Goal: Communication & Community: Answer question/provide support

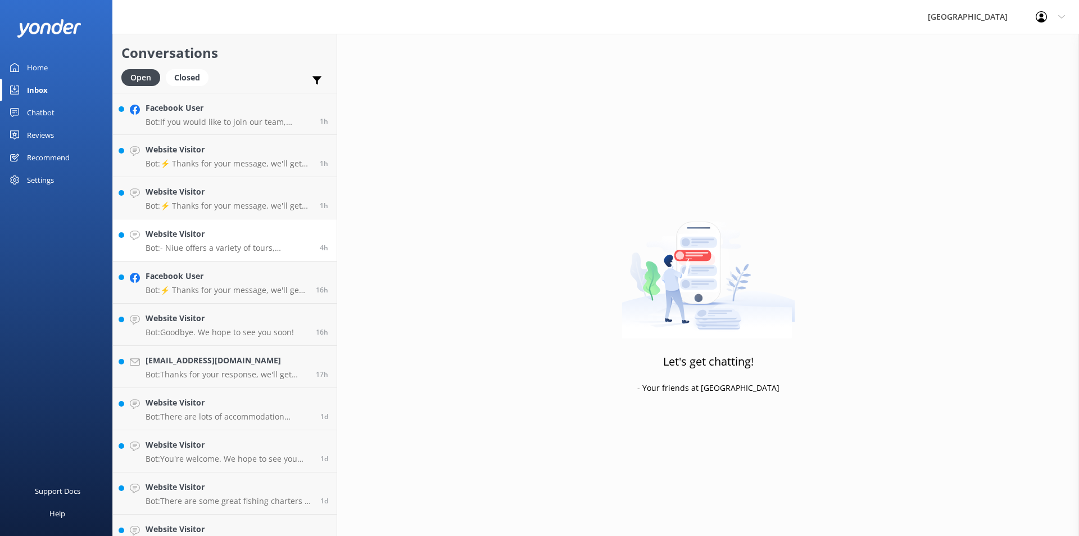
click at [264, 221] on link "Website Visitor Bot: - Niue offers a variety of tours, including guided walks, …" at bounding box center [225, 240] width 224 height 42
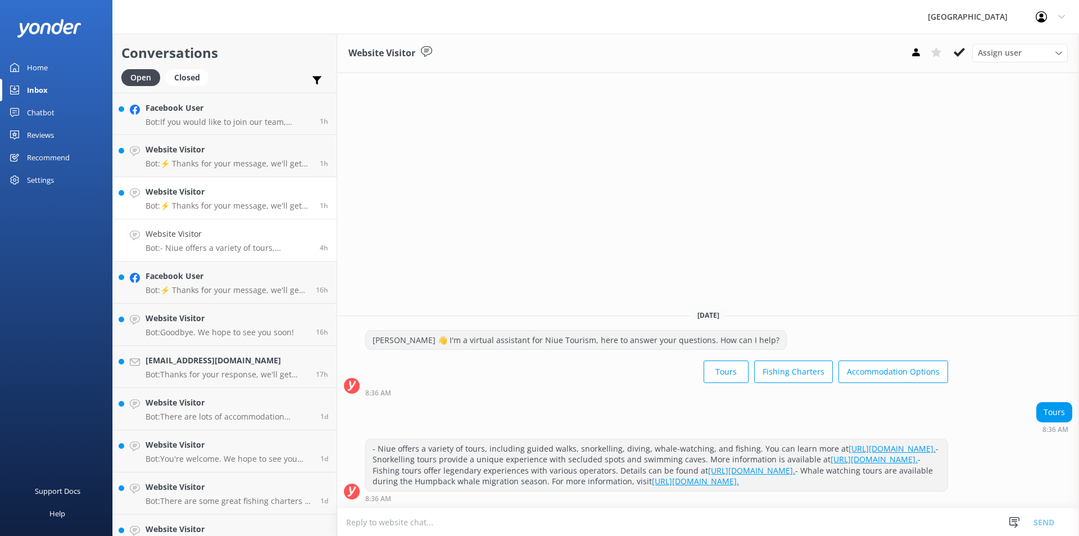
click at [283, 192] on h4 "Website Visitor" at bounding box center [229, 192] width 166 height 12
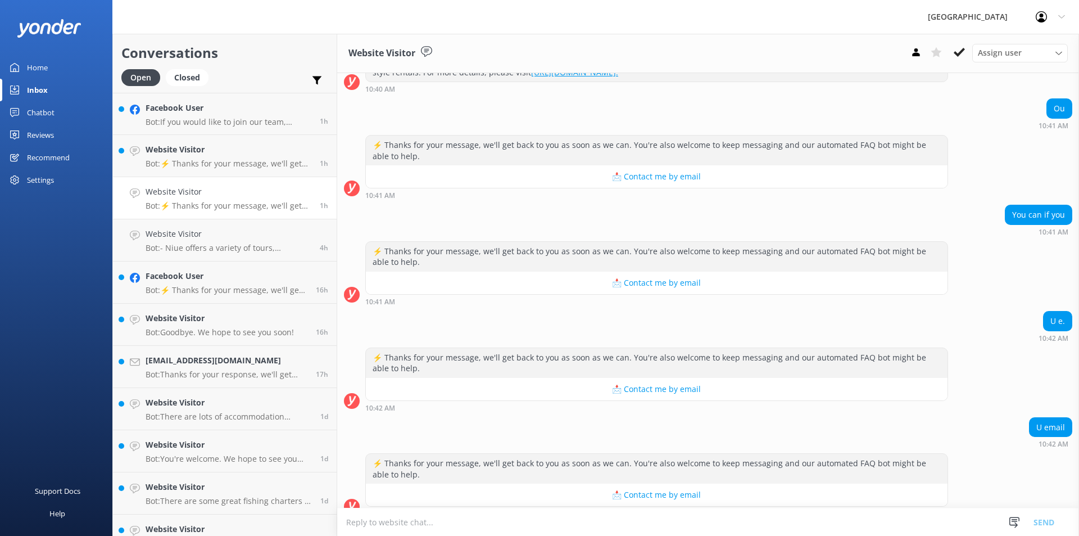
scroll to position [175, 0]
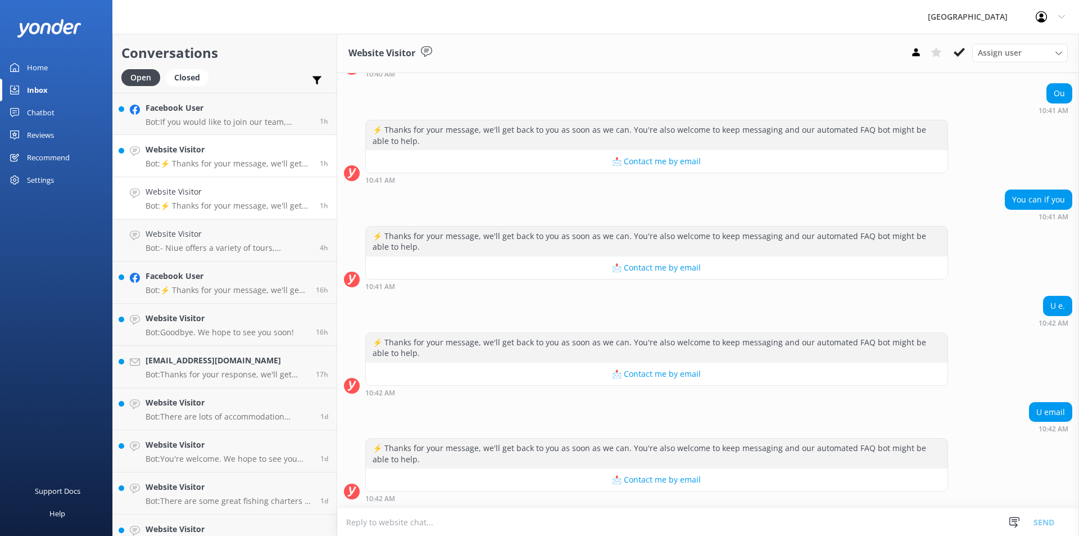
click at [241, 160] on p "Bot: ⚡ Thanks for your message, we'll get back to you as soon as we can. You're…" at bounding box center [229, 164] width 166 height 10
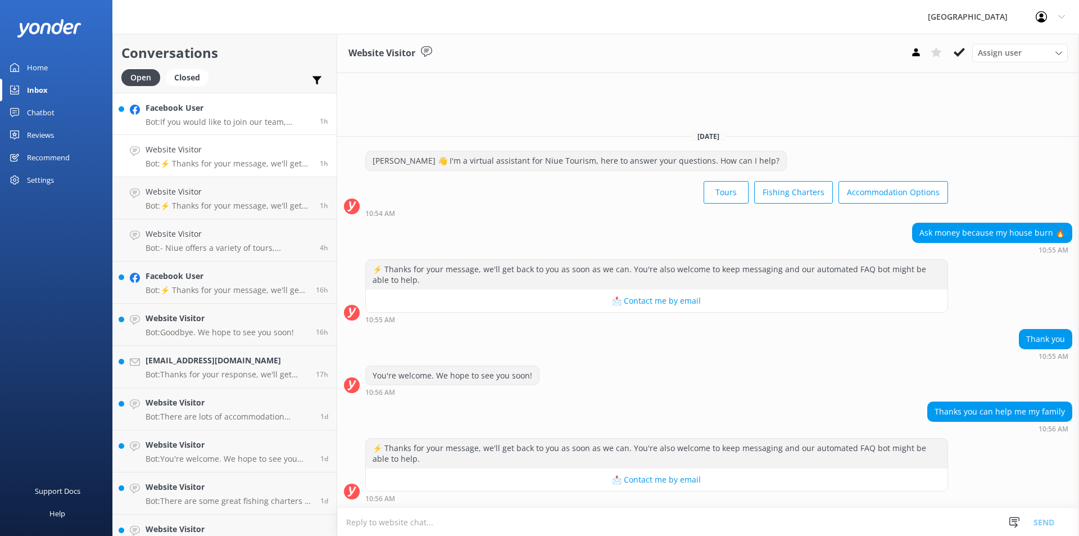
click at [264, 111] on h4 "Facebook User" at bounding box center [229, 108] width 166 height 12
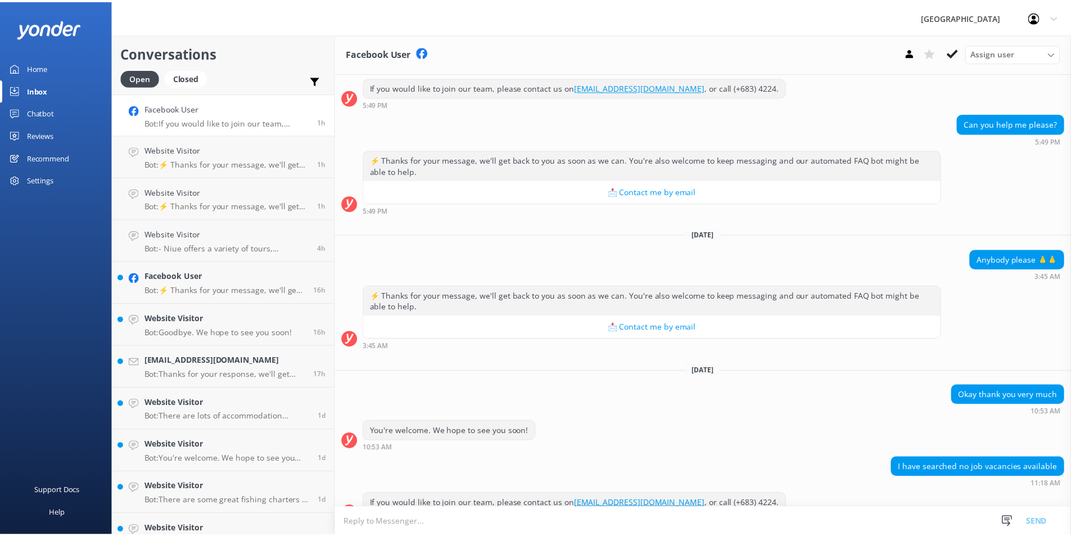
scroll to position [190, 0]
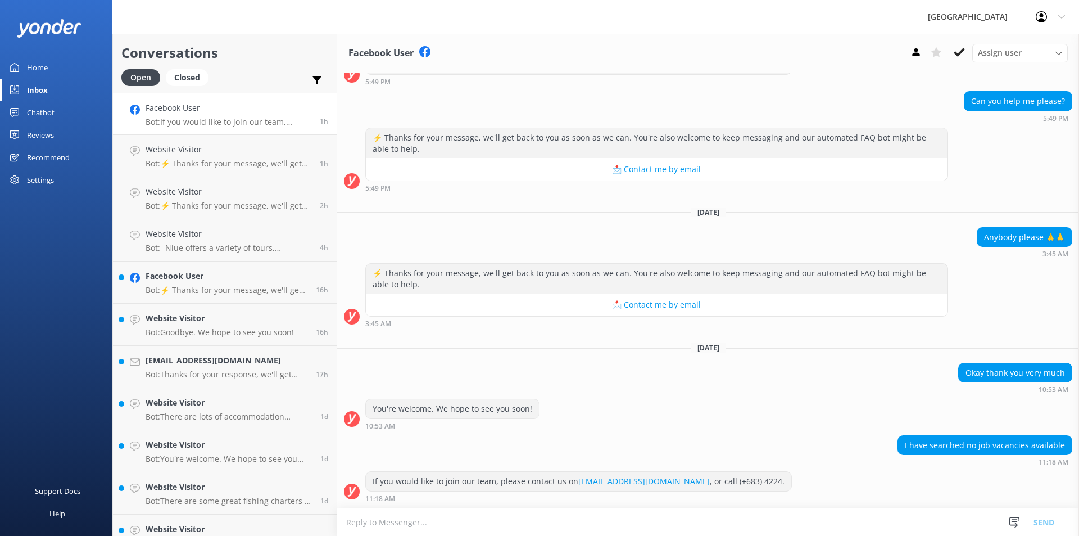
click at [229, 117] on p "Bot: If you would like to join our team, please contact us on [EMAIL_ADDRESS][D…" at bounding box center [229, 122] width 166 height 10
click at [227, 299] on link "Facebook User Bot: ⚡ Thanks for your message, we'll get back to you as soon as …" at bounding box center [225, 282] width 224 height 42
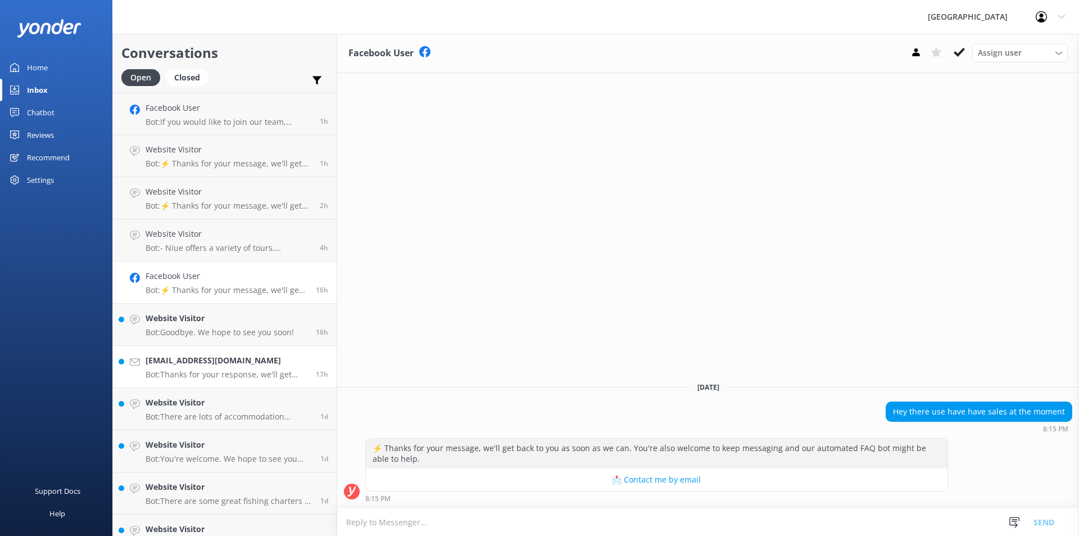
click at [251, 367] on div "[EMAIL_ADDRESS][DOMAIN_NAME] Bot: Thanks for your response, we'll get back to y…" at bounding box center [227, 366] width 162 height 25
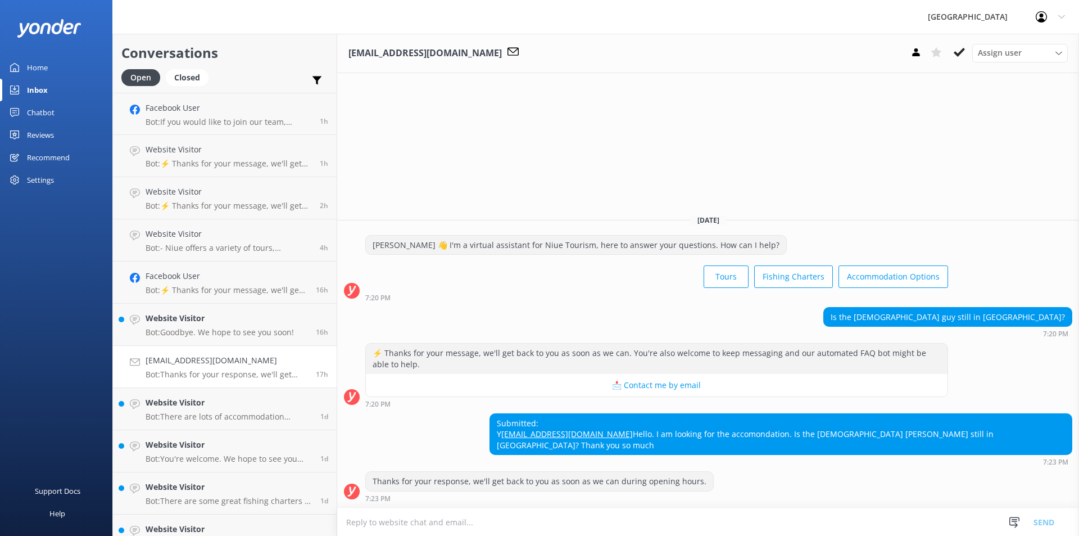
click at [38, 70] on div "Home" at bounding box center [37, 67] width 21 height 22
